Goal: Task Accomplishment & Management: Complete application form

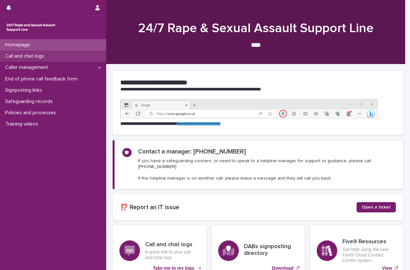
click at [63, 58] on div "Call and chat logs" at bounding box center [53, 56] width 106 height 11
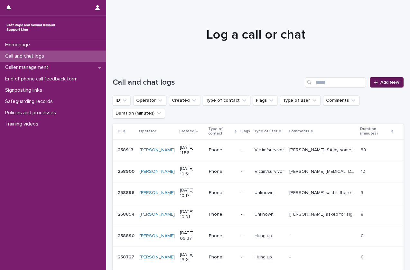
click at [380, 83] on span "Add New" at bounding box center [389, 82] width 19 height 5
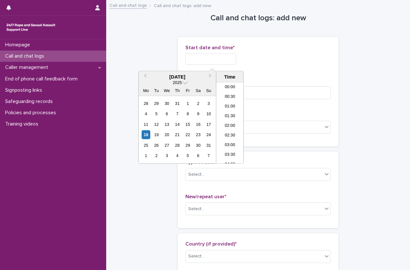
click at [233, 58] on input "text" at bounding box center [210, 58] width 51 height 11
click at [231, 121] on li "18:00" at bounding box center [229, 123] width 27 height 10
click at [226, 60] on input "**********" at bounding box center [210, 58] width 51 height 11
type input "**********"
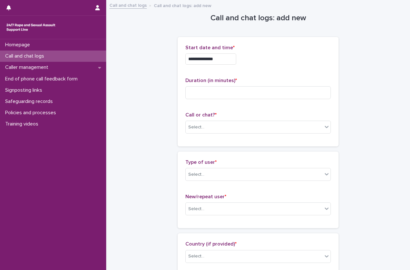
click at [267, 99] on div "Duration (in minutes) *" at bounding box center [257, 91] width 145 height 27
click at [263, 92] on input at bounding box center [257, 92] width 145 height 13
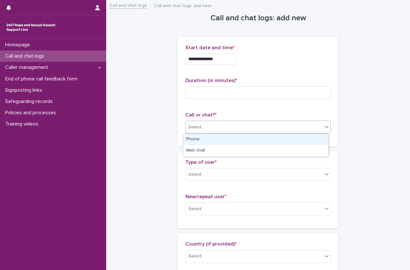
click at [237, 126] on div "Select..." at bounding box center [254, 127] width 137 height 11
click at [229, 141] on div "Phone" at bounding box center [255, 139] width 145 height 11
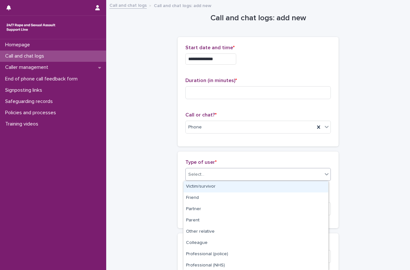
click at [213, 172] on div "Select..." at bounding box center [254, 174] width 137 height 11
click at [210, 185] on div "Victim/survivor" at bounding box center [255, 186] width 145 height 11
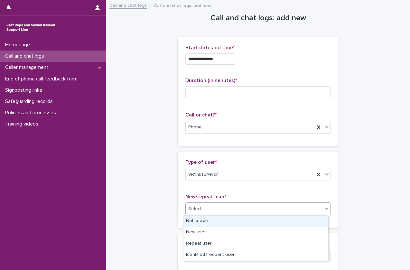
click at [199, 209] on div "Select..." at bounding box center [196, 209] width 16 height 7
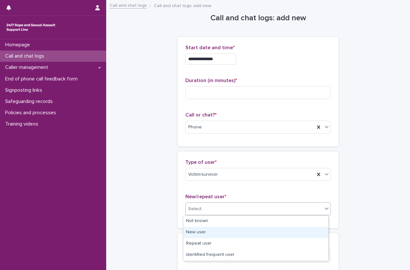
click at [207, 231] on div "New user" at bounding box center [255, 232] width 145 height 11
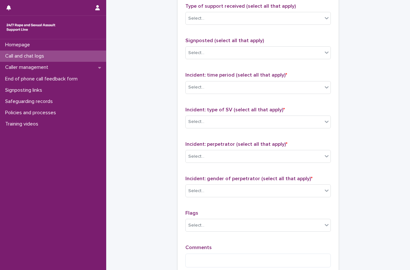
scroll to position [477, 0]
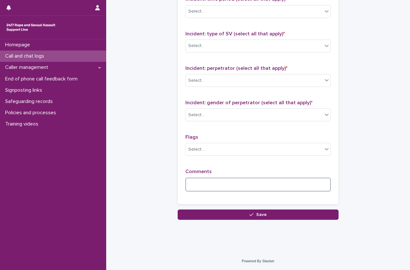
click at [204, 182] on textarea at bounding box center [257, 185] width 145 height 14
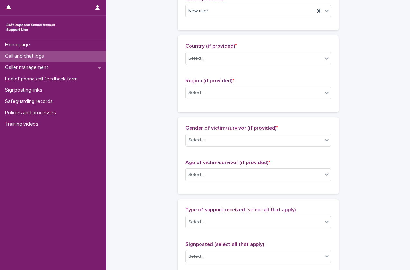
scroll to position [198, 0]
type textarea "*******"
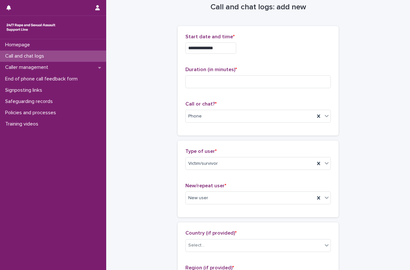
scroll to position [0, 0]
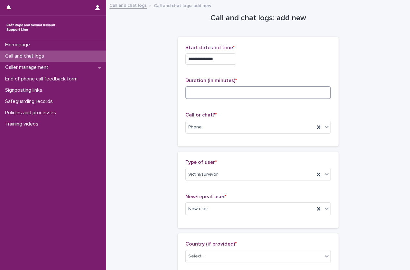
click at [214, 92] on input at bounding box center [257, 92] width 145 height 13
type input "**"
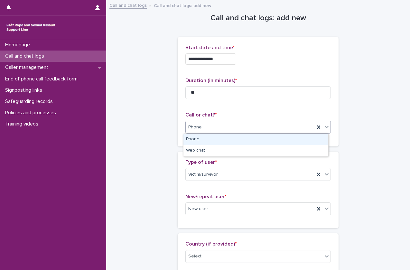
click at [200, 133] on div "Phone" at bounding box center [257, 127] width 145 height 13
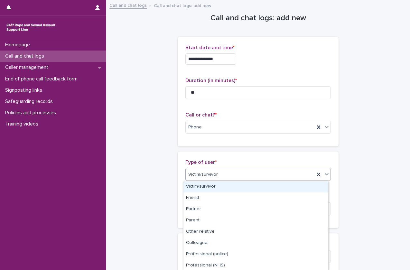
click at [195, 179] on div "Victim/survivor" at bounding box center [250, 174] width 129 height 11
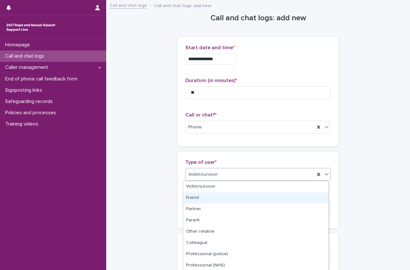
click at [178, 193] on div "Type of user * option Victim/survivor, selected. option Friend focused, 2 of 15…" at bounding box center [258, 190] width 161 height 77
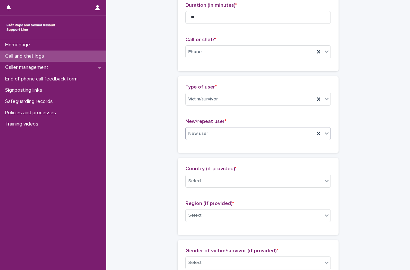
scroll to position [106, 0]
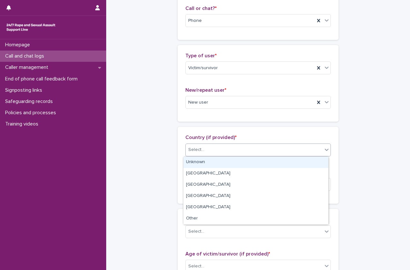
click at [231, 147] on div "Select..." at bounding box center [254, 149] width 137 height 11
click at [219, 159] on div "Unknown" at bounding box center [255, 162] width 145 height 11
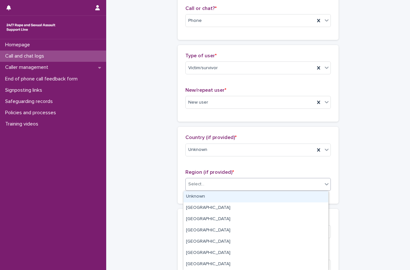
click at [214, 190] on body "**********" at bounding box center [205, 135] width 410 height 270
click at [212, 198] on div "Unknown" at bounding box center [255, 196] width 145 height 11
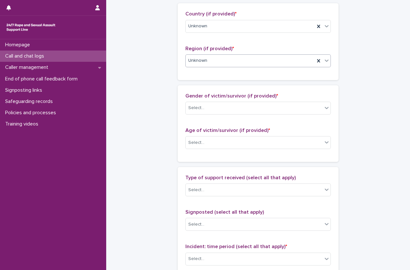
scroll to position [230, 0]
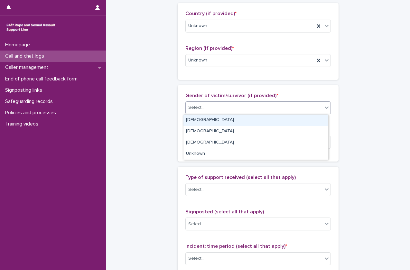
click at [262, 106] on div "Select..." at bounding box center [254, 107] width 137 height 11
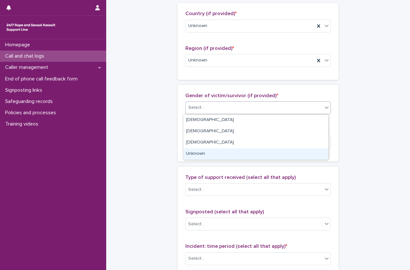
click at [245, 155] on div "Unknown" at bounding box center [255, 153] width 145 height 11
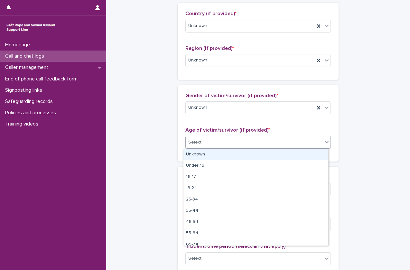
click at [259, 147] on div "Select..." at bounding box center [254, 142] width 137 height 11
click at [256, 154] on div "Unknown" at bounding box center [255, 154] width 145 height 11
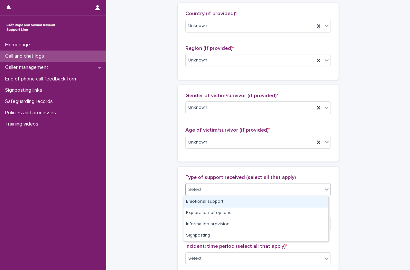
click at [242, 189] on div "Select..." at bounding box center [254, 189] width 137 height 11
click at [236, 202] on div "Emotional support" at bounding box center [255, 201] width 145 height 11
click at [253, 192] on div "Emotional support" at bounding box center [250, 189] width 129 height 11
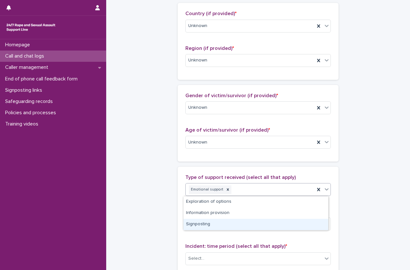
click at [241, 223] on div "Signposting" at bounding box center [255, 224] width 145 height 11
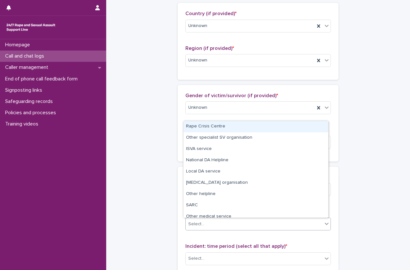
click at [241, 223] on div "Select..." at bounding box center [254, 224] width 137 height 11
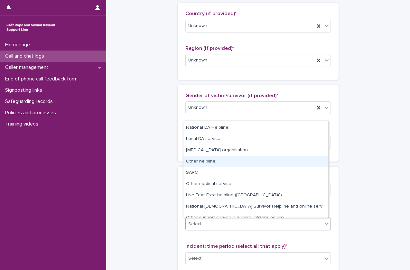
scroll to position [39, 0]
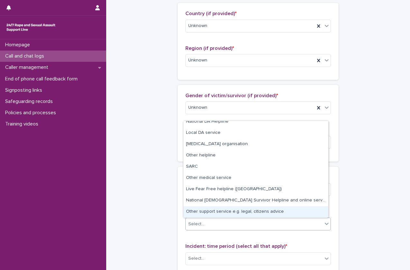
click at [237, 210] on div "Other support service e.g. legal, citizens advice" at bounding box center [255, 211] width 145 height 11
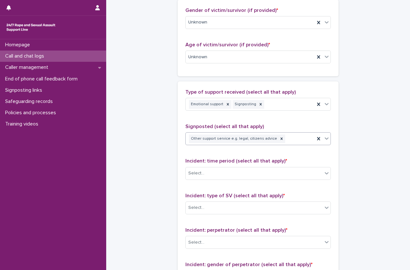
scroll to position [317, 0]
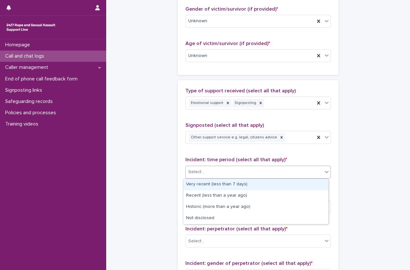
click at [250, 171] on div "Select..." at bounding box center [254, 172] width 137 height 11
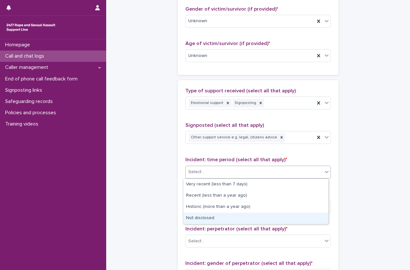
click at [232, 218] on div "Not disclosed" at bounding box center [255, 218] width 145 height 11
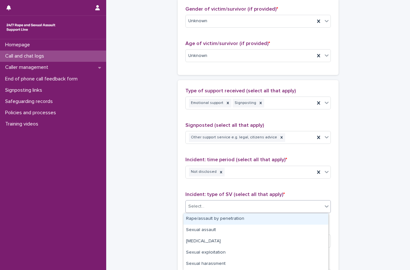
drag, startPoint x: 250, startPoint y: 206, endPoint x: 237, endPoint y: 221, distance: 19.4
click at [237, 221] on body "**********" at bounding box center [205, 135] width 410 height 270
click at [237, 221] on div "Rape/assault by penetration" at bounding box center [255, 218] width 145 height 11
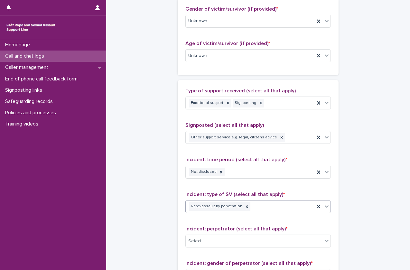
scroll to position [408, 0]
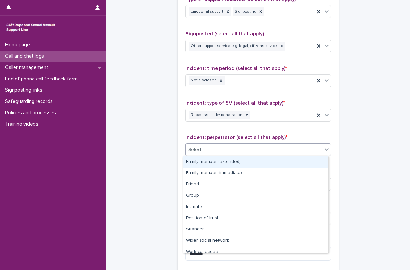
click at [289, 154] on div "Select..." at bounding box center [254, 149] width 137 height 11
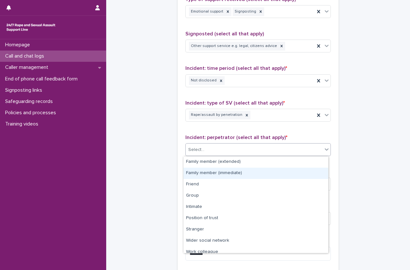
click at [281, 171] on div "Family member (immediate)" at bounding box center [255, 173] width 145 height 11
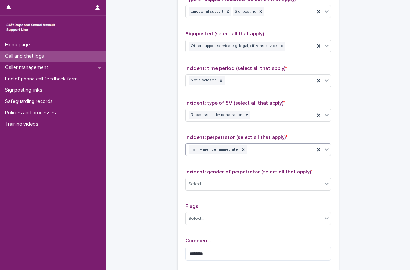
click at [295, 154] on div "Family member (immediate)" at bounding box center [250, 149] width 129 height 11
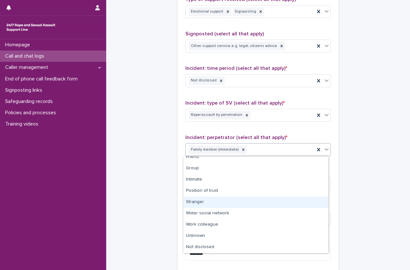
scroll to position [3, 0]
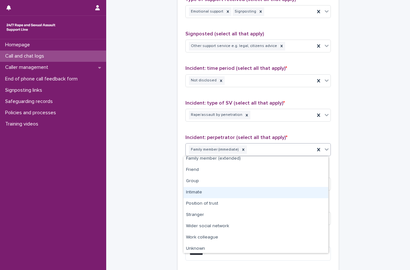
click at [254, 195] on div "Intimate" at bounding box center [255, 192] width 145 height 11
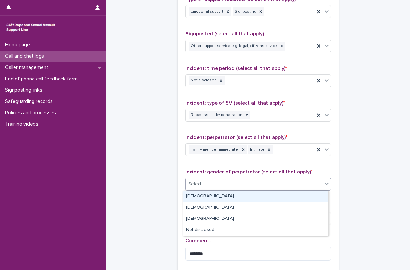
click at [240, 183] on div "Select..." at bounding box center [254, 184] width 137 height 11
click at [228, 200] on div "[DEMOGRAPHIC_DATA]" at bounding box center [255, 196] width 145 height 11
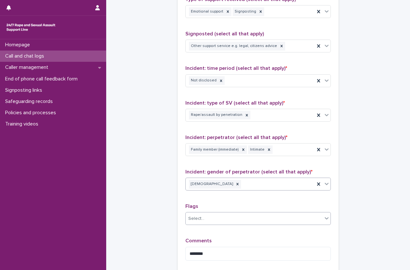
click at [219, 221] on div "Select..." at bounding box center [254, 218] width 137 height 11
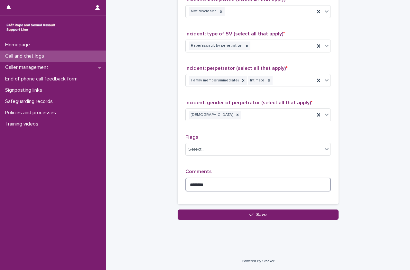
click at [211, 188] on textarea "*******" at bounding box center [257, 185] width 145 height 14
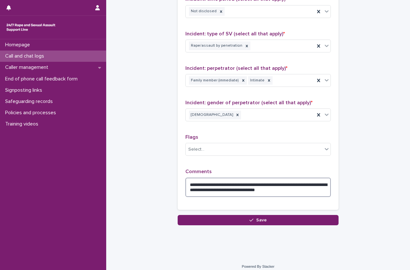
click at [217, 184] on textarea "**********" at bounding box center [257, 187] width 145 height 19
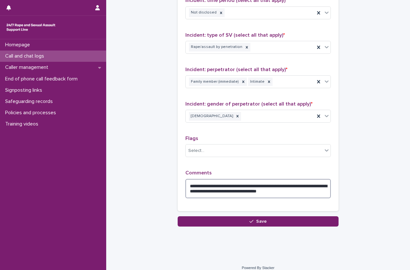
scroll to position [483, 0]
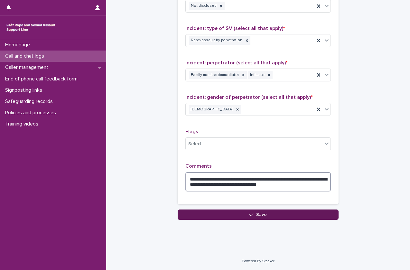
type textarea "**********"
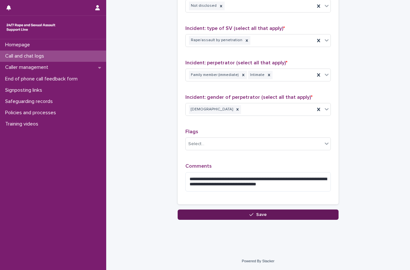
click at [222, 219] on button "Save" at bounding box center [258, 214] width 161 height 10
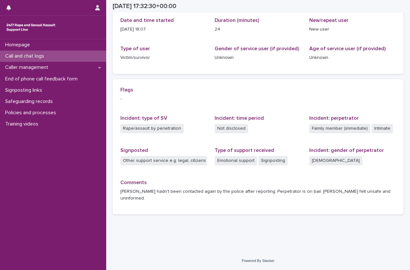
scroll to position [72, 0]
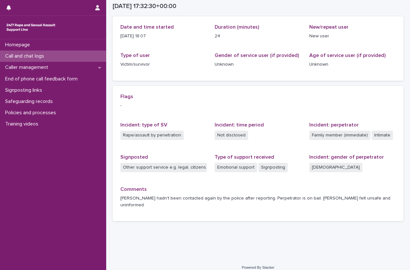
click at [65, 58] on div "Call and chat logs" at bounding box center [53, 56] width 106 height 11
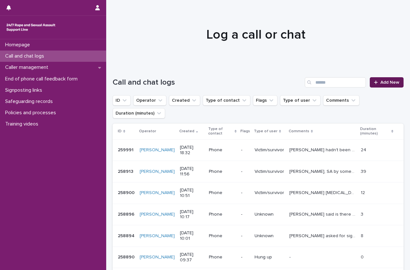
click at [377, 80] on link "Add New" at bounding box center [387, 82] width 34 height 10
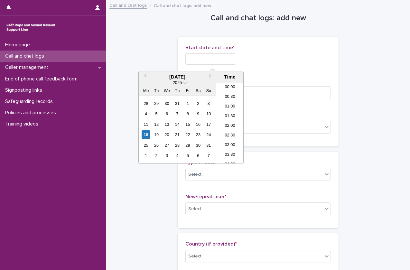
click at [214, 57] on input "text" at bounding box center [210, 58] width 51 height 11
click at [230, 124] on li "18:30" at bounding box center [229, 123] width 27 height 10
click at [228, 62] on input "**********" at bounding box center [210, 58] width 51 height 11
type input "**********"
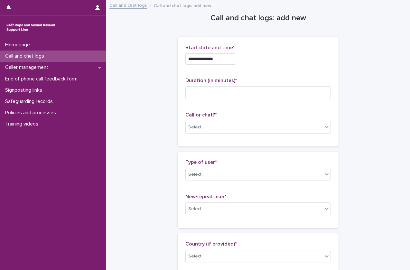
click at [275, 64] on div "**********" at bounding box center [257, 58] width 145 height 11
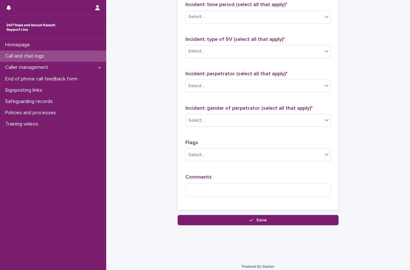
scroll to position [477, 0]
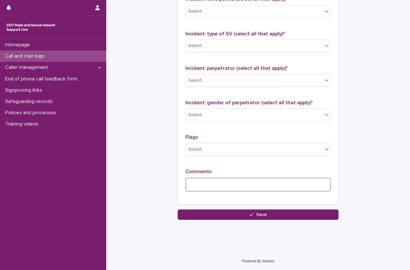
click at [193, 181] on textarea at bounding box center [257, 185] width 145 height 14
click at [191, 185] on textarea "******" at bounding box center [257, 185] width 145 height 14
type textarea "******"
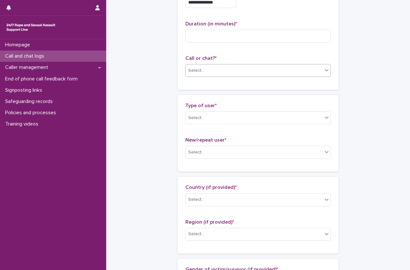
scroll to position [0, 0]
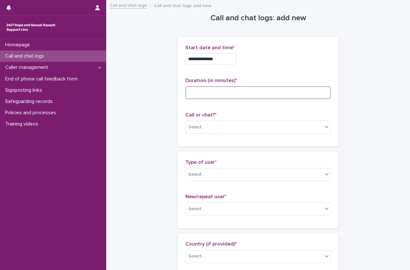
click at [219, 93] on input at bounding box center [257, 92] width 145 height 13
type input "*"
click at [209, 120] on div "Call or chat? * Select..." at bounding box center [257, 125] width 145 height 27
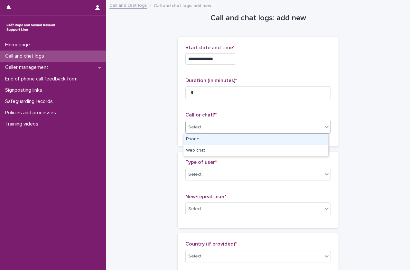
click at [206, 124] on div "Select..." at bounding box center [254, 127] width 137 height 11
click at [205, 139] on div "Phone" at bounding box center [255, 139] width 145 height 11
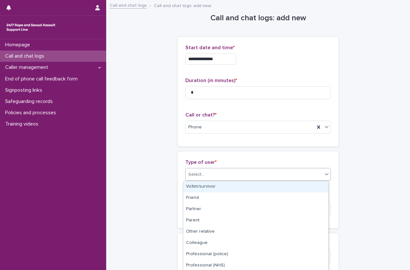
click at [204, 178] on div "Select..." at bounding box center [254, 174] width 137 height 11
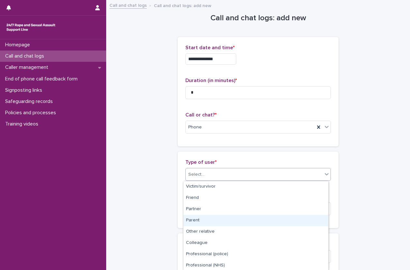
scroll to position [80, 0]
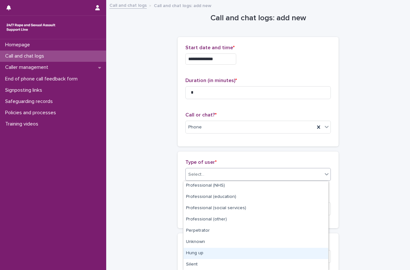
click at [206, 254] on div "Hung up" at bounding box center [255, 253] width 145 height 11
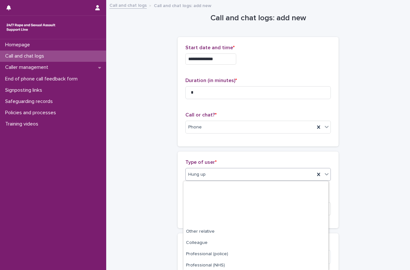
click at [243, 176] on div "Hung up" at bounding box center [250, 174] width 129 height 11
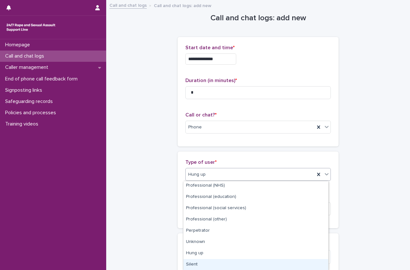
click at [194, 263] on div "Silent" at bounding box center [255, 264] width 145 height 11
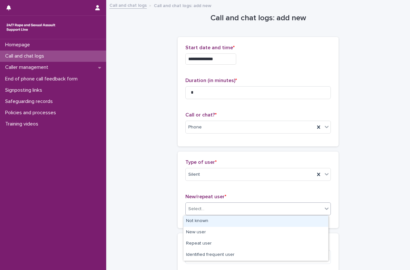
click at [233, 210] on div "Select..." at bounding box center [254, 209] width 137 height 11
click at [221, 223] on div "Not known" at bounding box center [255, 221] width 145 height 11
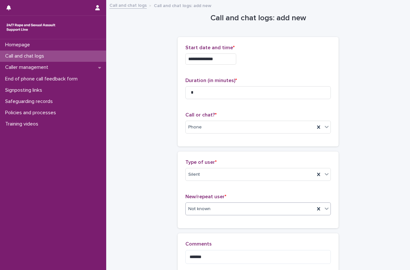
scroll to position [72, 0]
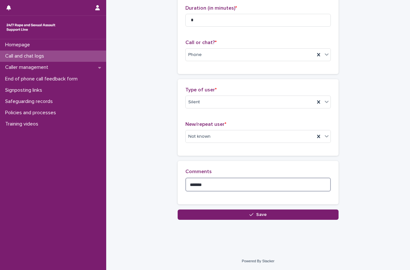
drag, startPoint x: 205, startPoint y: 184, endPoint x: 89, endPoint y: 228, distance: 123.2
click at [106, 228] on div "**********" at bounding box center [258, 99] width 304 height 342
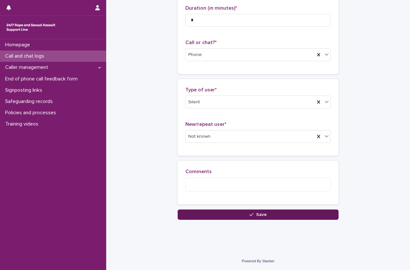
click at [211, 215] on button "Save" at bounding box center [258, 214] width 161 height 10
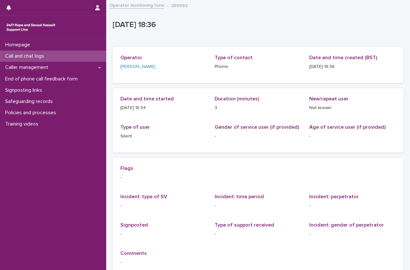
click at [65, 59] on div "Call and chat logs" at bounding box center [53, 56] width 106 height 11
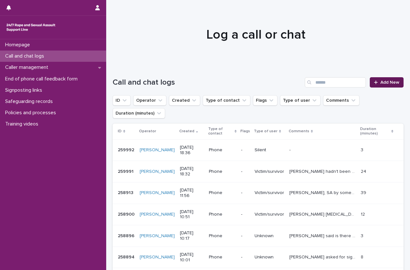
click at [383, 81] on span "Add New" at bounding box center [389, 82] width 19 height 5
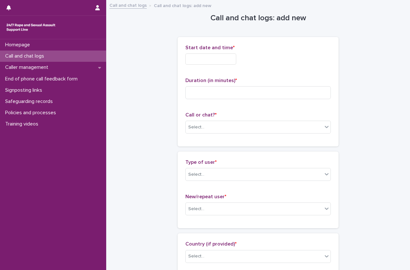
click at [214, 58] on input "text" at bounding box center [210, 58] width 51 height 11
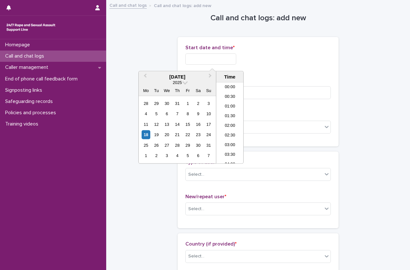
scroll to position [321, 0]
click at [229, 114] on li "18:00" at bounding box center [229, 114] width 27 height 10
click at [214, 61] on input "**********" at bounding box center [210, 58] width 51 height 11
type input "**********"
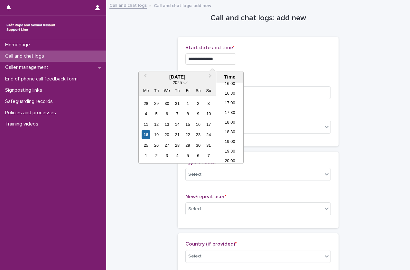
click at [302, 81] on p "Duration (in minutes) *" at bounding box center [257, 81] width 145 height 6
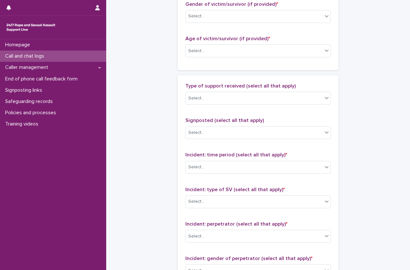
scroll to position [448, 0]
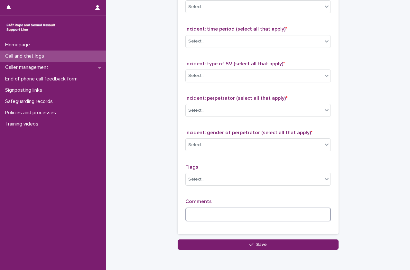
click at [201, 219] on textarea at bounding box center [257, 215] width 145 height 14
type textarea "**********"
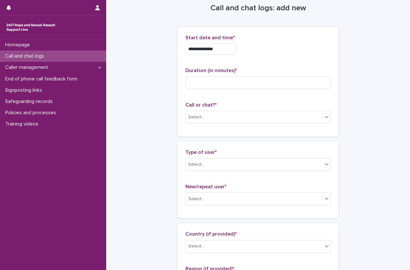
scroll to position [0, 0]
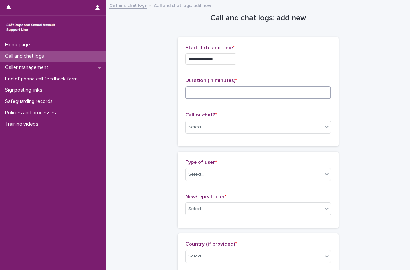
click at [213, 92] on input at bounding box center [257, 92] width 145 height 13
type input "*"
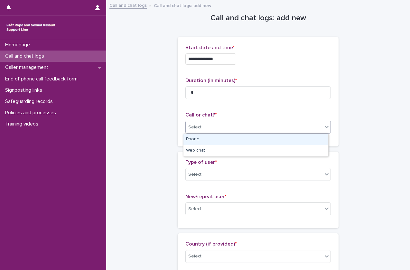
click at [229, 127] on div "Select..." at bounding box center [254, 127] width 137 height 11
click at [229, 140] on div "Phone" at bounding box center [255, 139] width 145 height 11
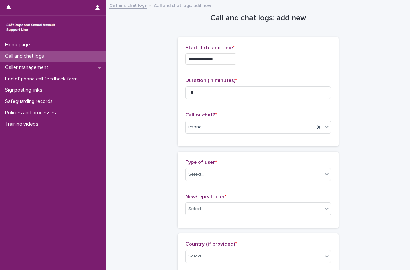
click at [215, 182] on div "Type of user * Select..." at bounding box center [257, 172] width 145 height 27
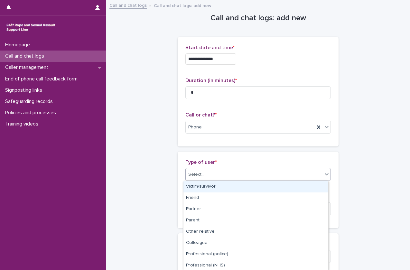
click at [227, 178] on div "Select..." at bounding box center [254, 174] width 137 height 11
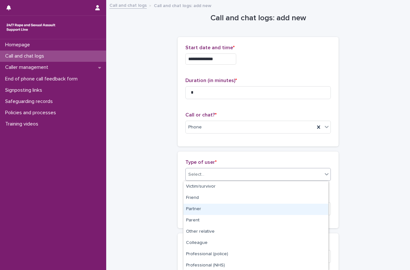
scroll to position [80, 0]
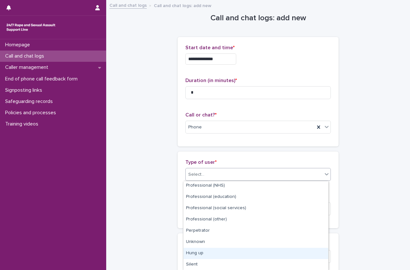
click at [199, 257] on div "Hung up" at bounding box center [255, 253] width 145 height 11
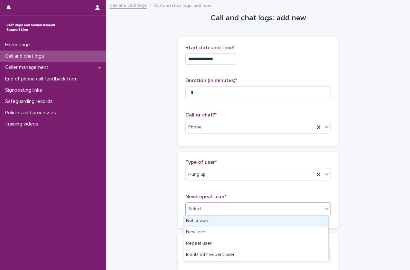
click at [231, 205] on div "Select..." at bounding box center [254, 209] width 137 height 11
click at [217, 225] on div "Not known" at bounding box center [255, 221] width 145 height 11
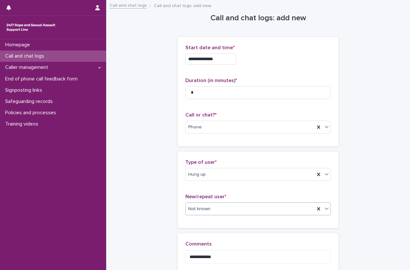
scroll to position [72, 0]
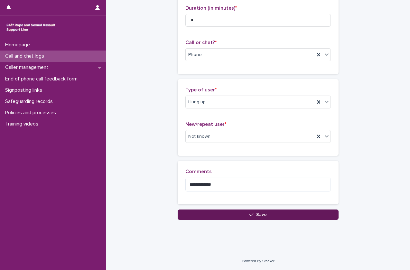
click at [244, 216] on button "Save" at bounding box center [258, 214] width 161 height 10
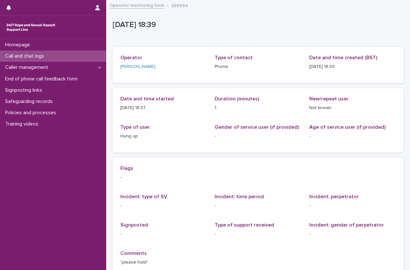
click at [85, 59] on div "Call and chat logs" at bounding box center [53, 56] width 106 height 11
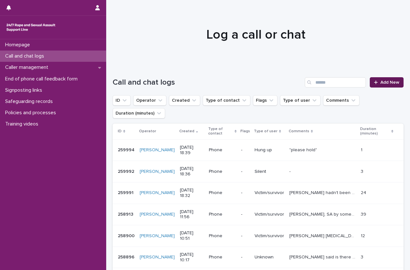
click at [387, 84] on span "Add New" at bounding box center [389, 82] width 19 height 5
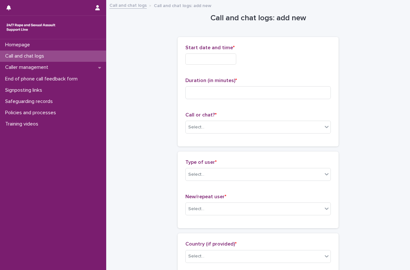
click at [210, 65] on div "Start date and time *" at bounding box center [257, 57] width 145 height 25
click at [219, 62] on input "text" at bounding box center [210, 58] width 51 height 11
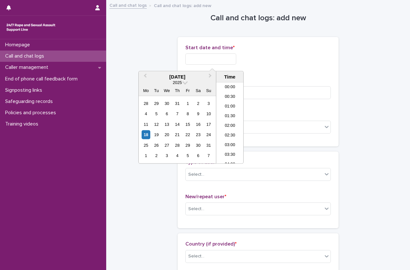
scroll to position [321, 0]
click at [230, 124] on li "18:30" at bounding box center [229, 123] width 27 height 10
click at [216, 56] on input "**********" at bounding box center [210, 58] width 51 height 11
type input "**********"
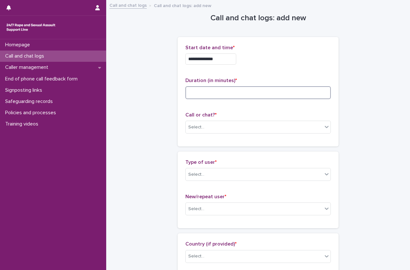
click at [283, 89] on input at bounding box center [257, 92] width 145 height 13
